Goal: Find specific page/section: Find specific page/section

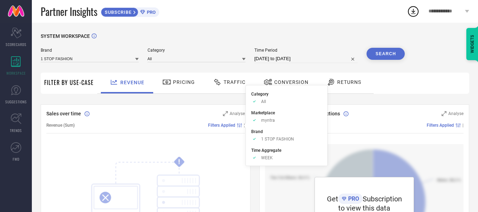
click at [239, 127] on icon at bounding box center [239, 125] width 5 height 4
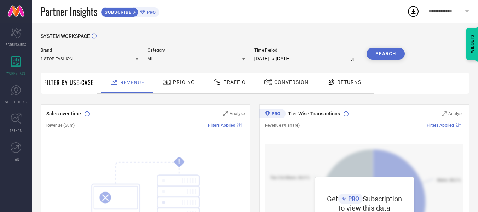
click at [277, 56] on input "[DATE] to [DATE]" at bounding box center [306, 59] width 104 height 8
select select "6"
select select "2025"
select select "7"
select select "2025"
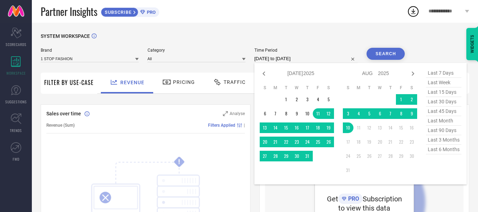
click at [449, 151] on span "last 6 months" at bounding box center [443, 150] width 35 height 10
type input "[DATE] to [DATE]"
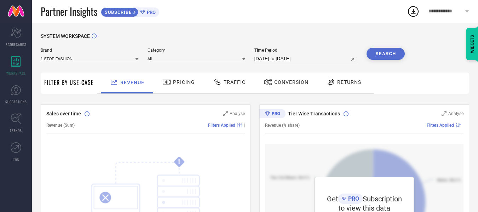
click at [380, 53] on button "Search" at bounding box center [386, 54] width 38 height 12
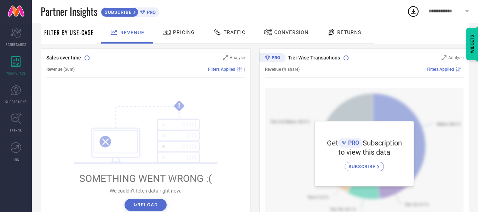
scroll to position [94, 0]
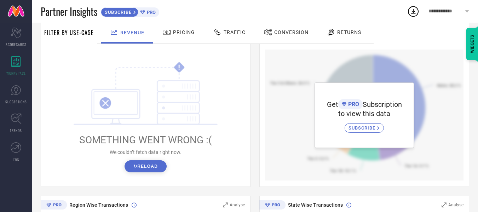
click at [142, 167] on button "↻ Reload" at bounding box center [146, 166] width 42 height 12
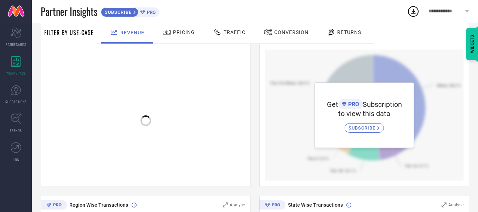
click at [142, 167] on div at bounding box center [145, 117] width 199 height 135
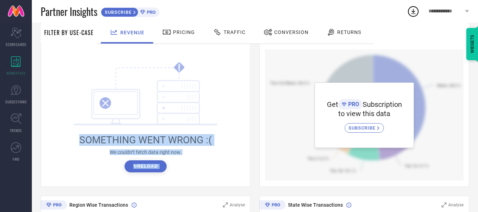
click at [142, 167] on button "↻ Reload" at bounding box center [146, 166] width 42 height 12
click at [142, 167] on div "! SOMETHING WENT WRONG :( We couldn’t fetch data right now. ↻ Reload" at bounding box center [145, 117] width 199 height 135
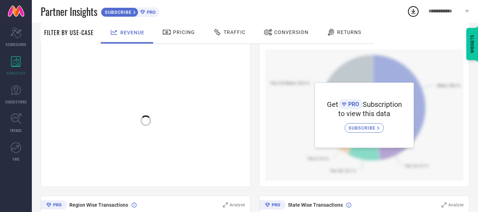
click at [142, 167] on div at bounding box center [145, 117] width 199 height 135
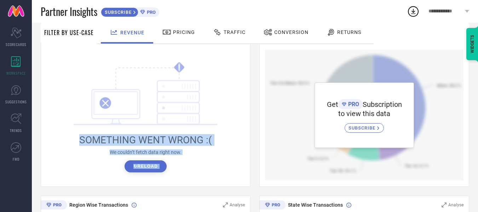
click at [142, 167] on button "↻ Reload" at bounding box center [146, 166] width 42 height 12
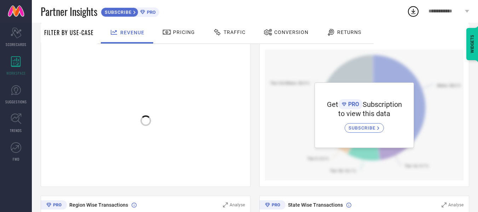
click at [142, 167] on div at bounding box center [145, 117] width 199 height 135
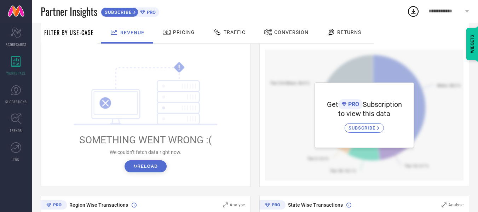
click at [142, 167] on button "↻ Reload" at bounding box center [146, 166] width 42 height 12
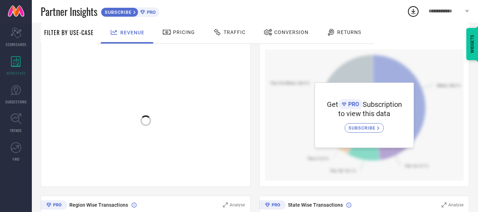
click at [142, 167] on div at bounding box center [145, 117] width 199 height 135
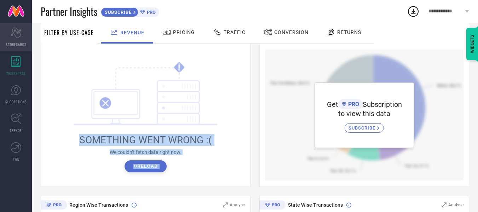
click at [21, 32] on icon "Scorecard" at bounding box center [16, 33] width 11 height 11
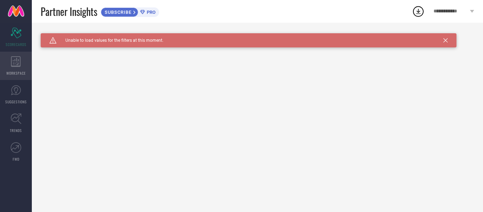
click at [12, 62] on icon at bounding box center [16, 61] width 10 height 11
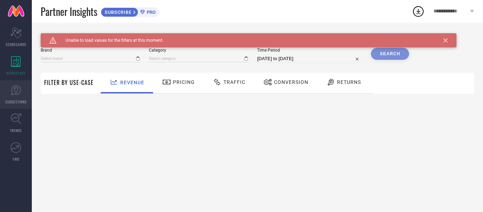
type input "1 STOP FASHION"
type input "All"
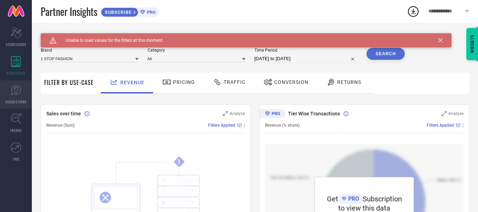
click at [19, 94] on icon at bounding box center [16, 90] width 11 height 11
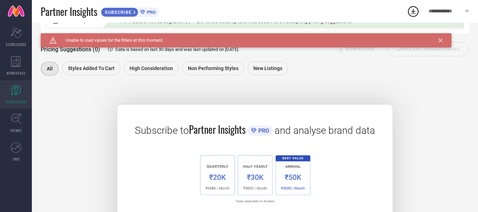
scroll to position [130, 0]
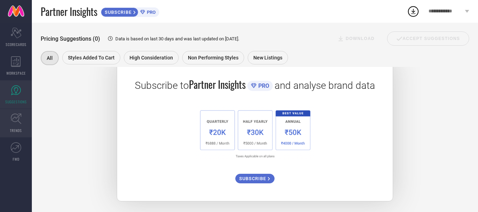
click at [21, 115] on icon at bounding box center [16, 119] width 11 height 11
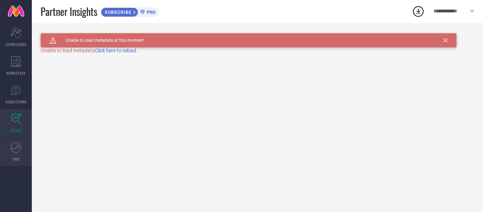
click at [17, 153] on link "FWD" at bounding box center [16, 152] width 32 height 28
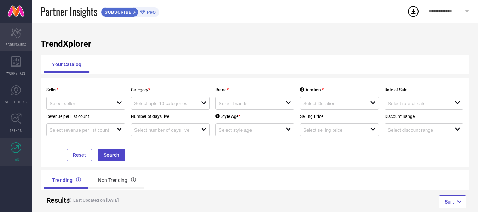
click at [11, 34] on icon at bounding box center [16, 33] width 11 height 11
